Goal: Information Seeking & Learning: Learn about a topic

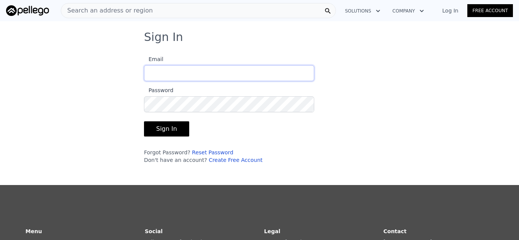
type input "[EMAIL_ADDRESS][DOMAIN_NAME]"
click at [168, 129] on button "Sign In" at bounding box center [166, 128] width 45 height 15
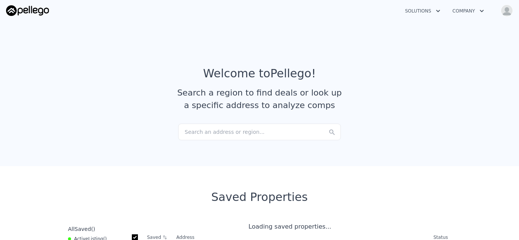
checkbox input "true"
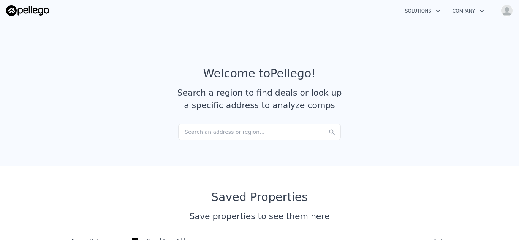
click at [243, 138] on div "Search an address or region..." at bounding box center [259, 132] width 162 height 17
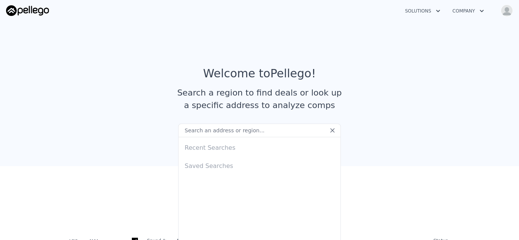
type input "b"
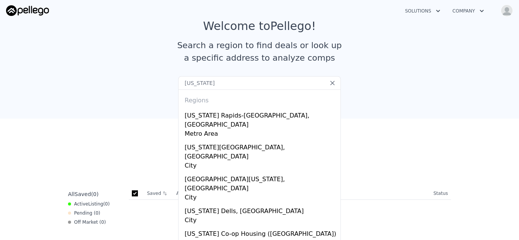
scroll to position [58, 0]
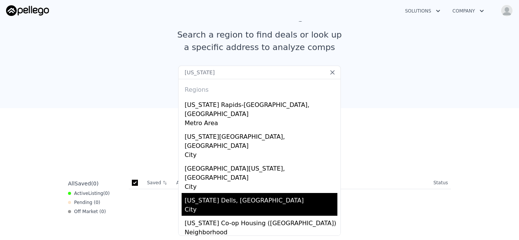
type input "[US_STATE]"
click at [252, 193] on div "[US_STATE] Dells, [GEOGRAPHIC_DATA]" at bounding box center [260, 199] width 153 height 12
